Goal: Task Accomplishment & Management: Use online tool/utility

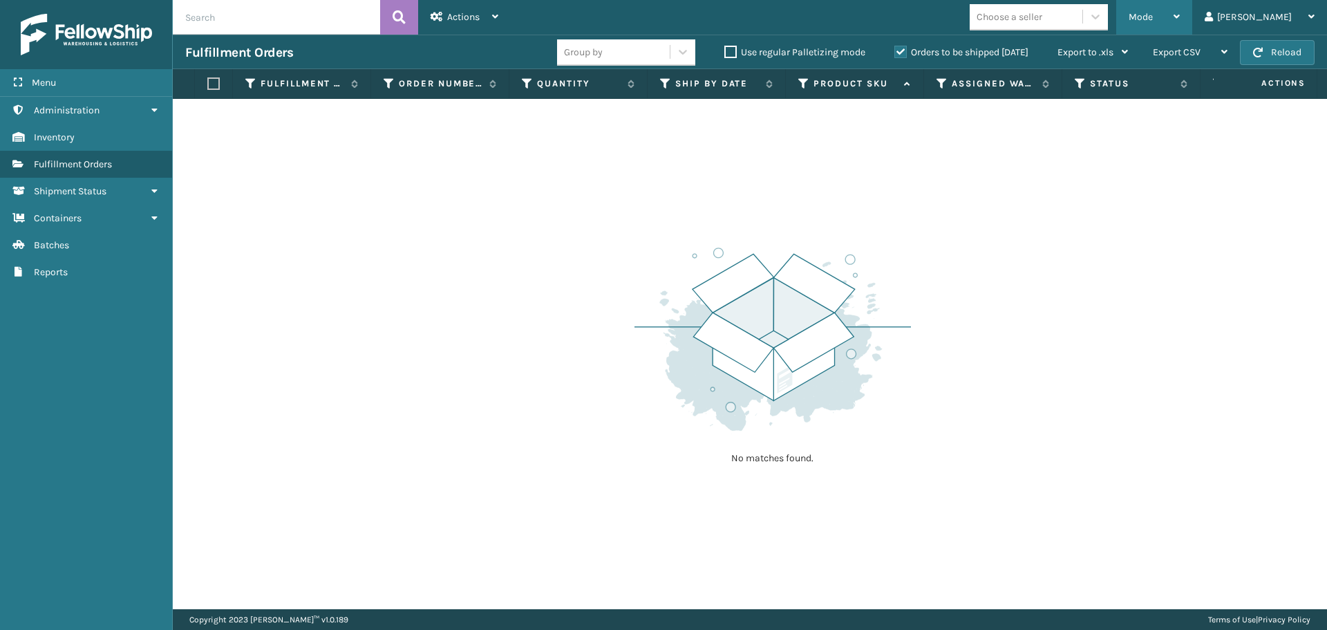
drag, startPoint x: 1211, startPoint y: 15, endPoint x: 1206, endPoint y: 26, distance: 12.4
click at [1180, 15] on div "Mode" at bounding box center [1154, 17] width 51 height 35
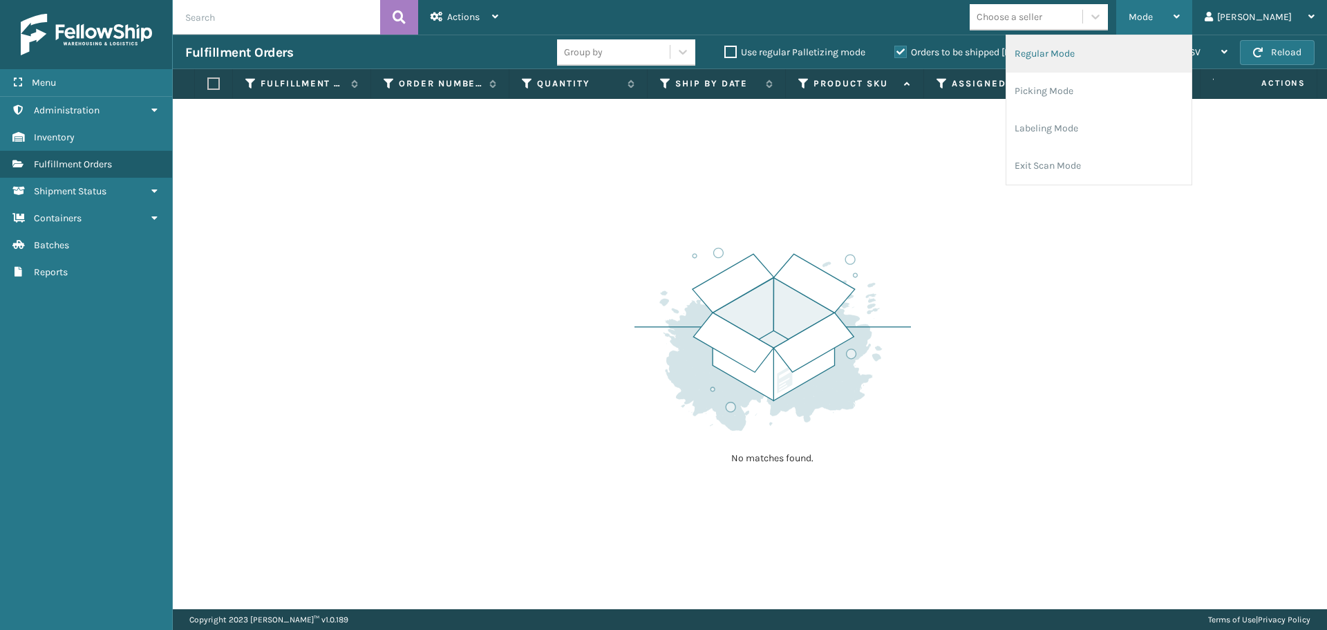
click at [1084, 58] on li "Regular Mode" at bounding box center [1098, 53] width 185 height 37
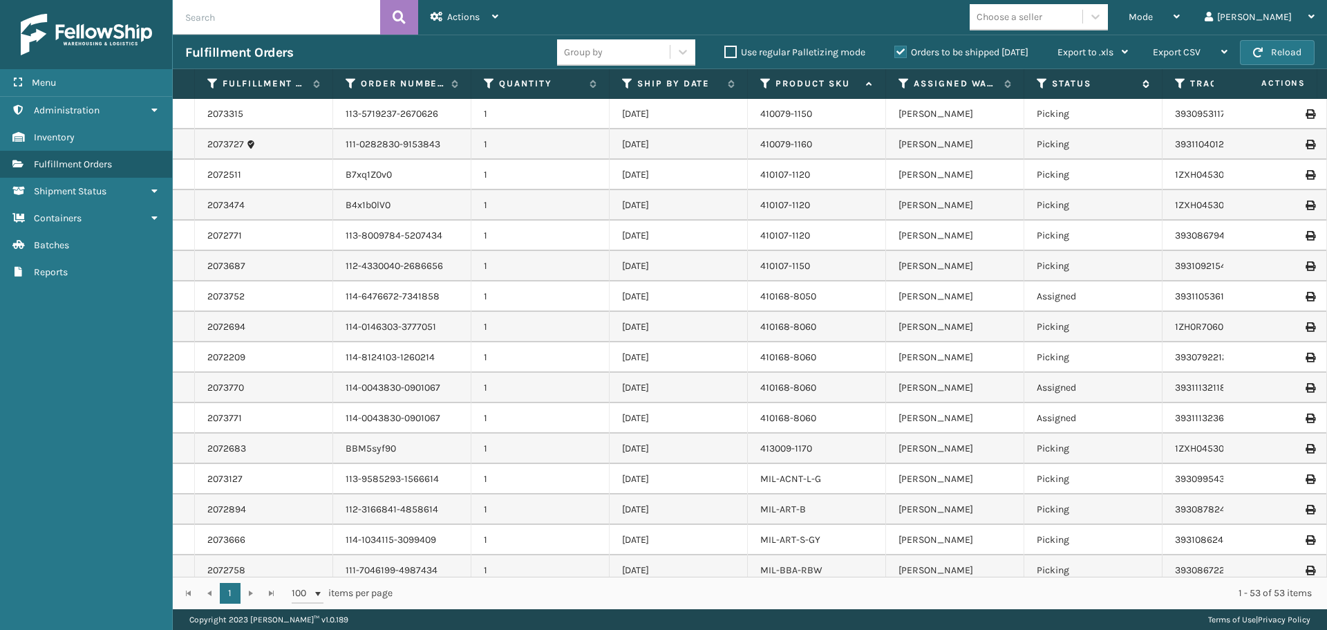
click at [1039, 79] on icon at bounding box center [1042, 83] width 11 height 12
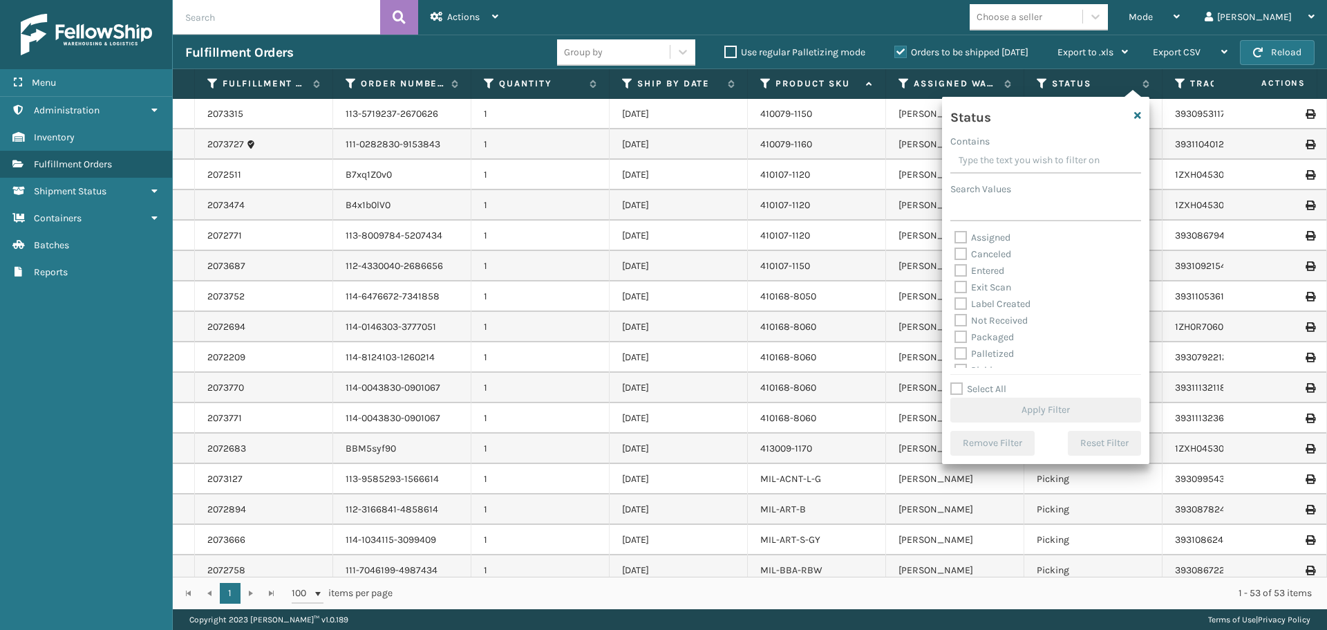
click at [959, 240] on label "Assigned" at bounding box center [982, 238] width 56 height 12
click at [955, 238] on input "Assigned" at bounding box center [954, 233] width 1 height 9
checkbox input "true"
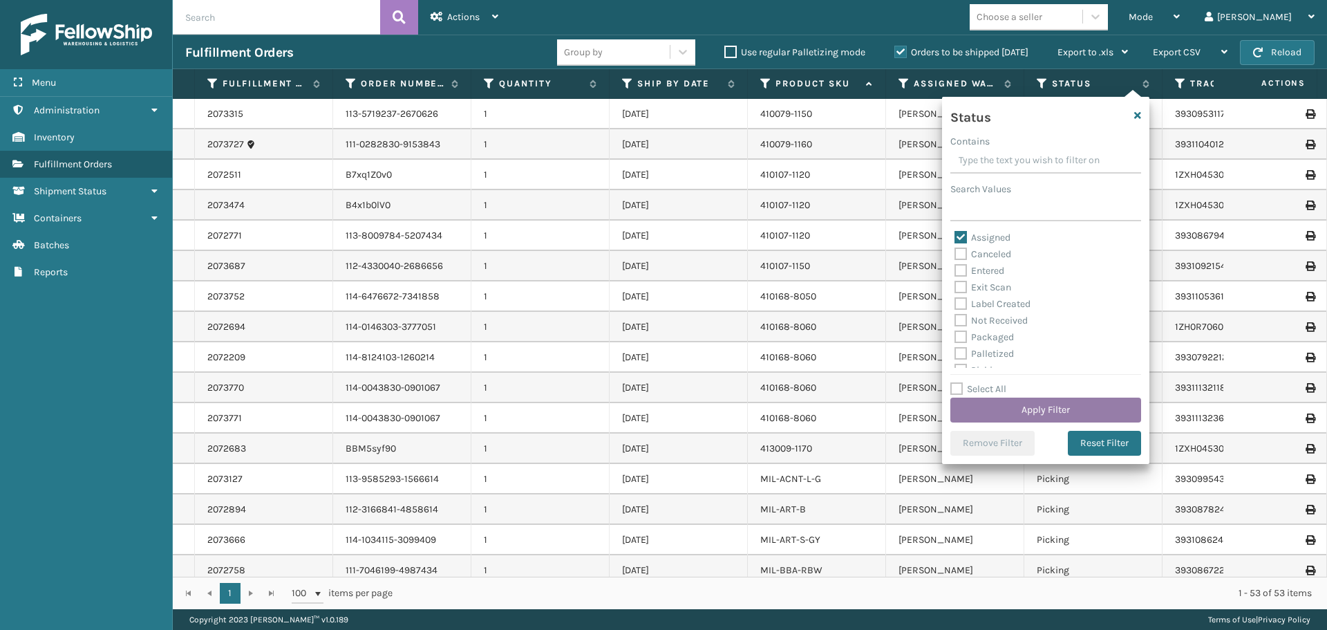
click at [1046, 399] on button "Apply Filter" at bounding box center [1045, 409] width 191 height 25
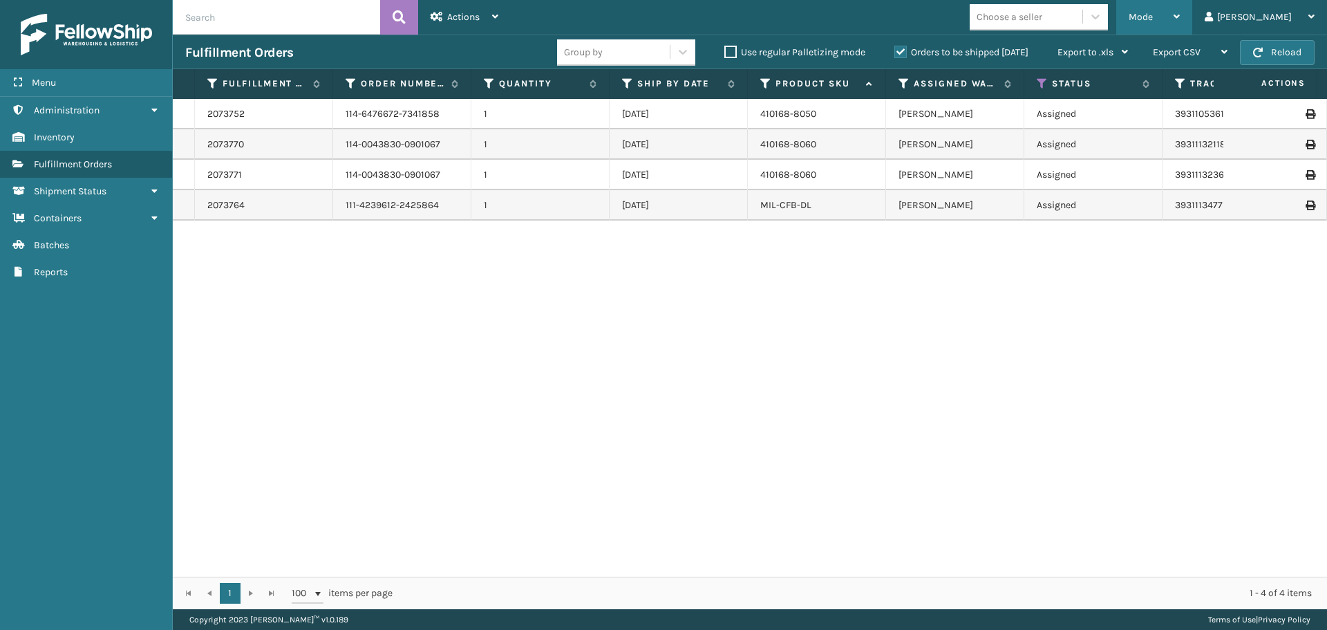
click at [1180, 12] on icon at bounding box center [1176, 17] width 6 height 10
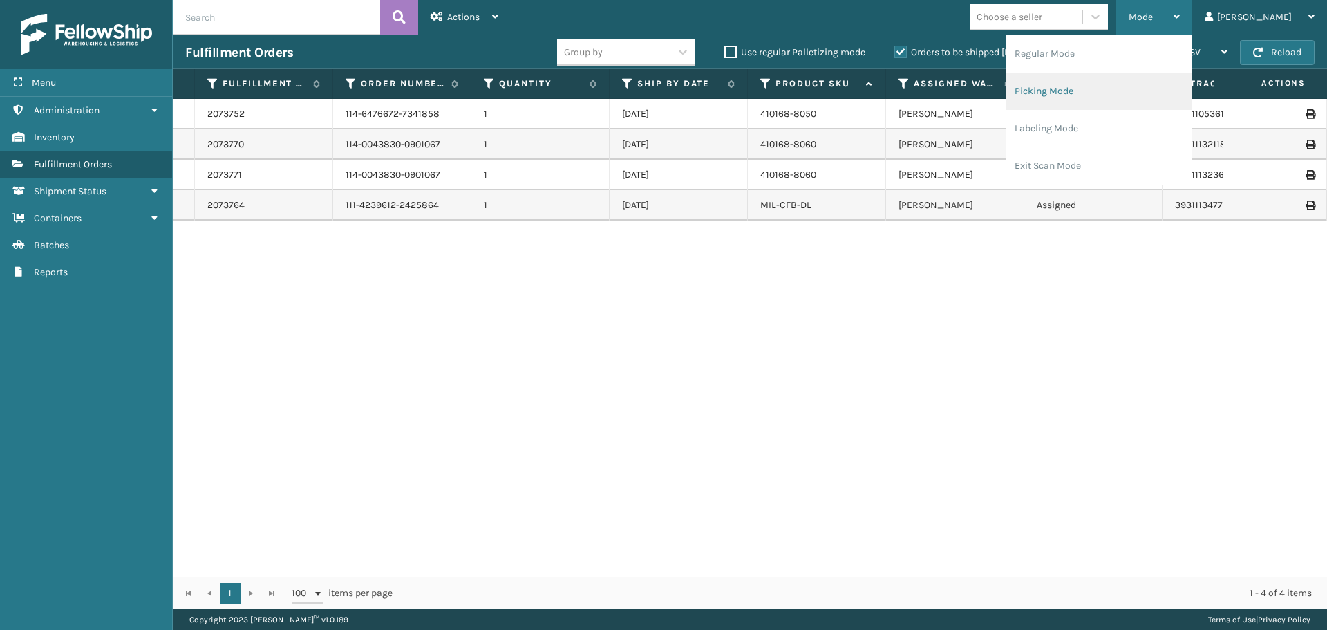
click at [1124, 104] on li "Picking Mode" at bounding box center [1098, 91] width 185 height 37
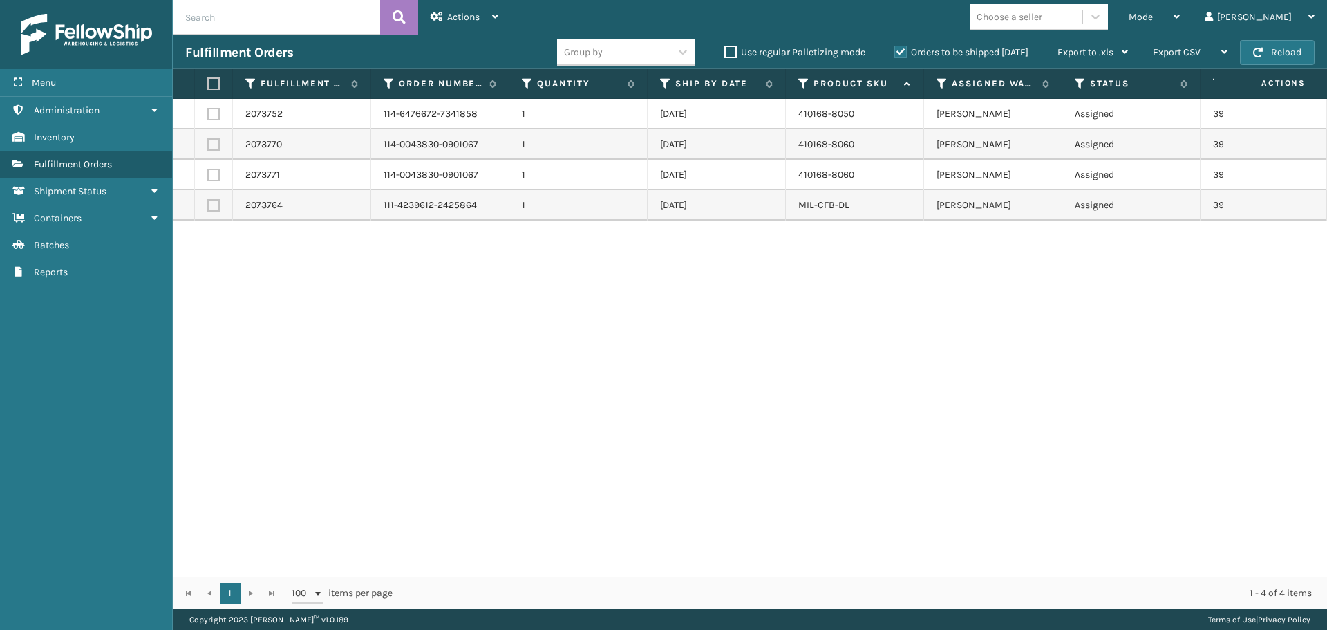
click at [215, 86] on label at bounding box center [211, 83] width 8 height 12
click at [208, 86] on input "checkbox" at bounding box center [207, 83] width 1 height 9
checkbox input "true"
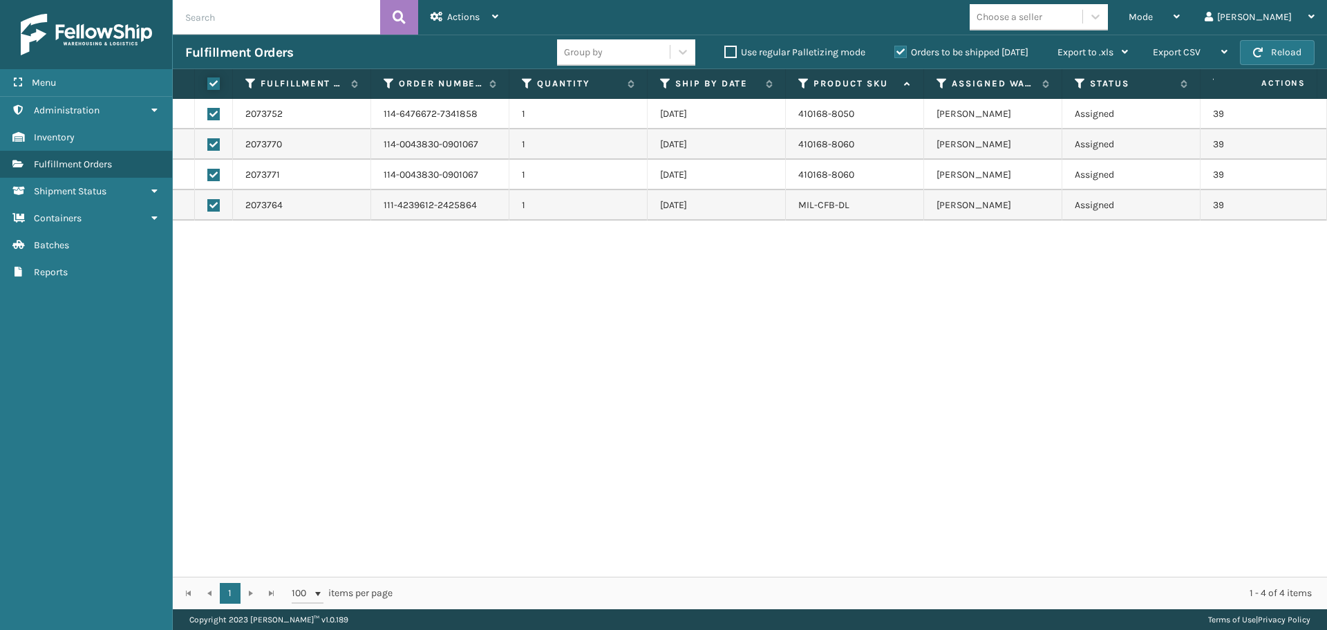
checkbox input "true"
click at [496, 23] on div "Actions" at bounding box center [465, 17] width 68 height 35
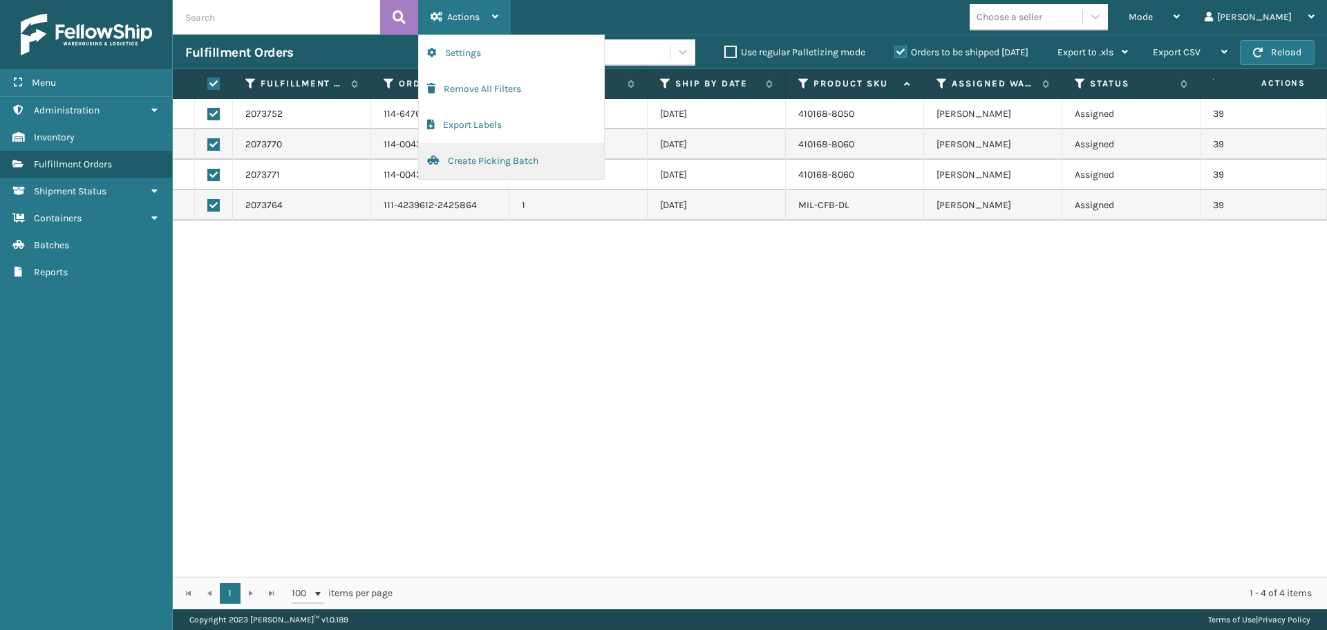
click at [463, 169] on button "Create Picking Batch" at bounding box center [511, 161] width 185 height 36
